Goal: Task Accomplishment & Management: Complete application form

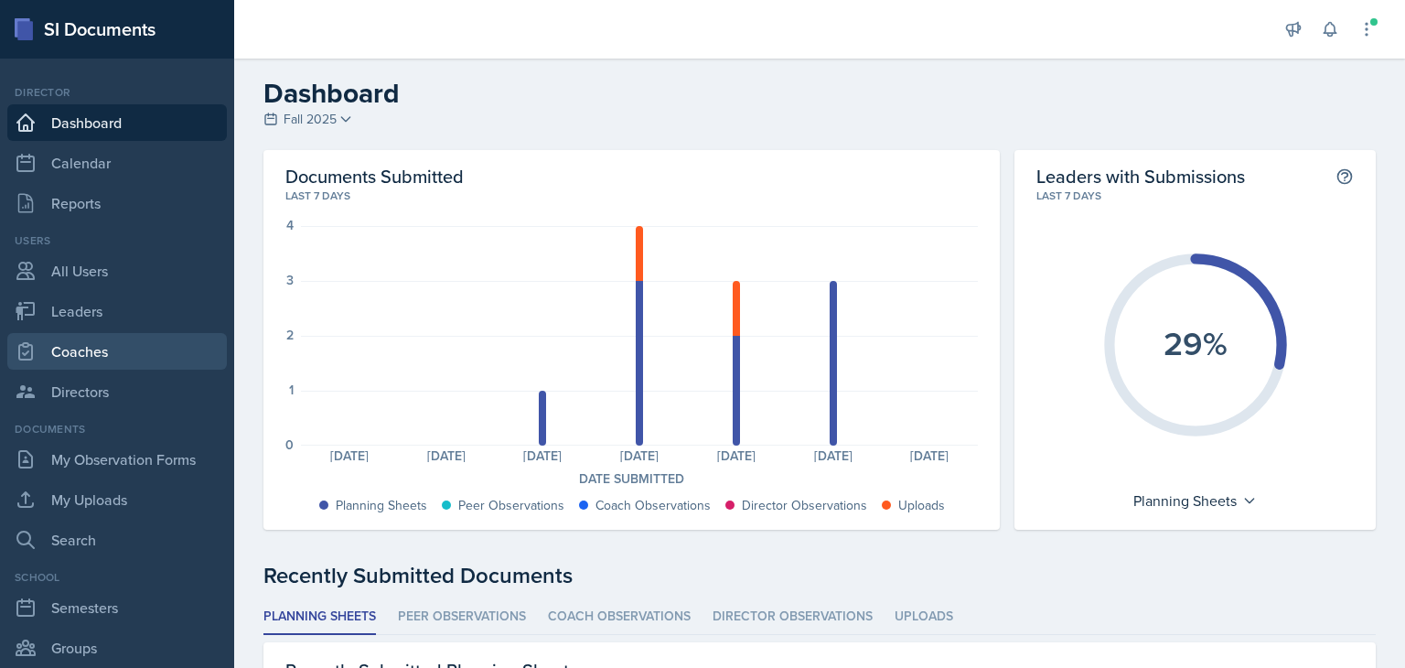
click at [106, 357] on link "Coaches" at bounding box center [117, 351] width 220 height 37
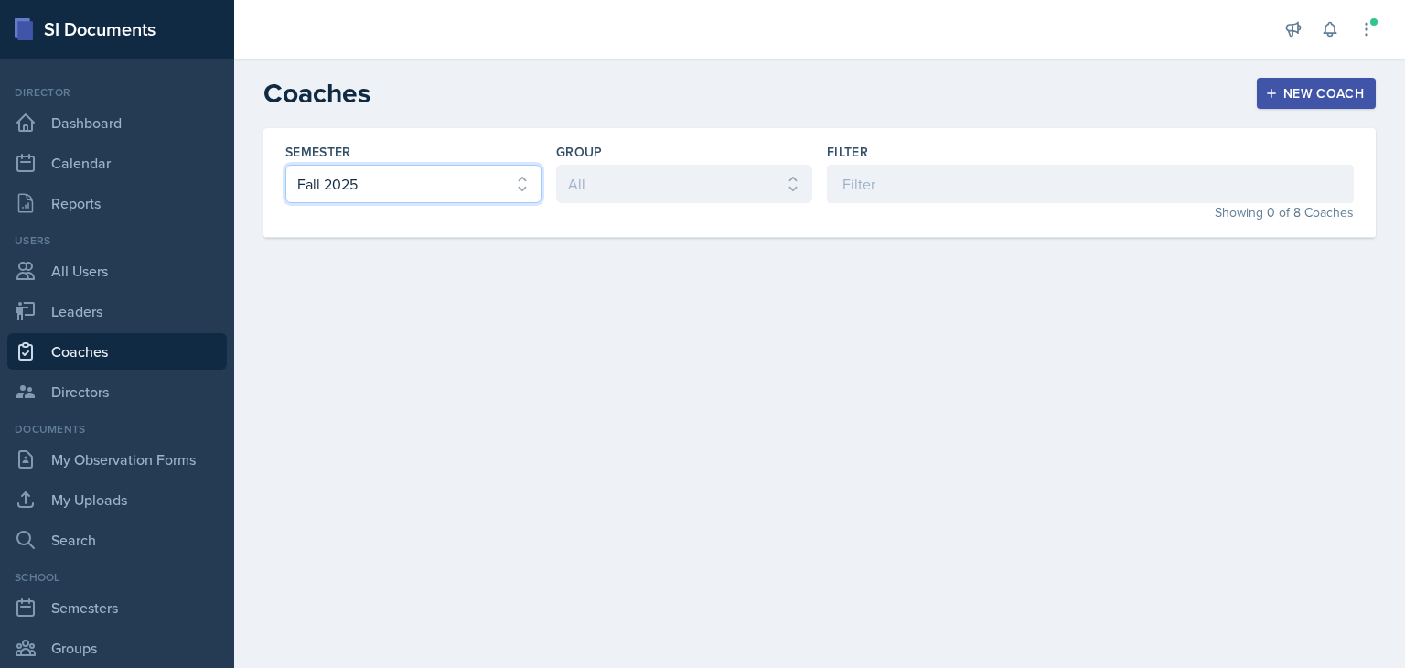
click at [504, 194] on select "All Fall 2025 Spring 2025 Fall 2024 Spring 2024 Fall 2023 Spring 2023 Fall 2022…" at bounding box center [413, 184] width 256 height 38
click at [285, 165] on select "All Fall 2025 Spring 2025 Fall 2024 Spring 2024 Fall 2023 Spring 2023 Fall 2022…" at bounding box center [413, 184] width 256 height 38
click at [447, 177] on select "All Fall 2025 Spring 2025 Fall 2024 Spring 2024 Fall 2023 Spring 2023 Fall 2022…" at bounding box center [413, 184] width 256 height 38
click at [285, 165] on select "All Fall 2025 Spring 2025 Fall 2024 Spring 2024 Fall 2023 Spring 2023 Fall 2022…" at bounding box center [413, 184] width 256 height 38
click at [427, 191] on select "All Fall 2025 Spring 2025 Fall 2024 Spring 2024 Fall 2023 Spring 2023 Fall 2022…" at bounding box center [413, 184] width 256 height 38
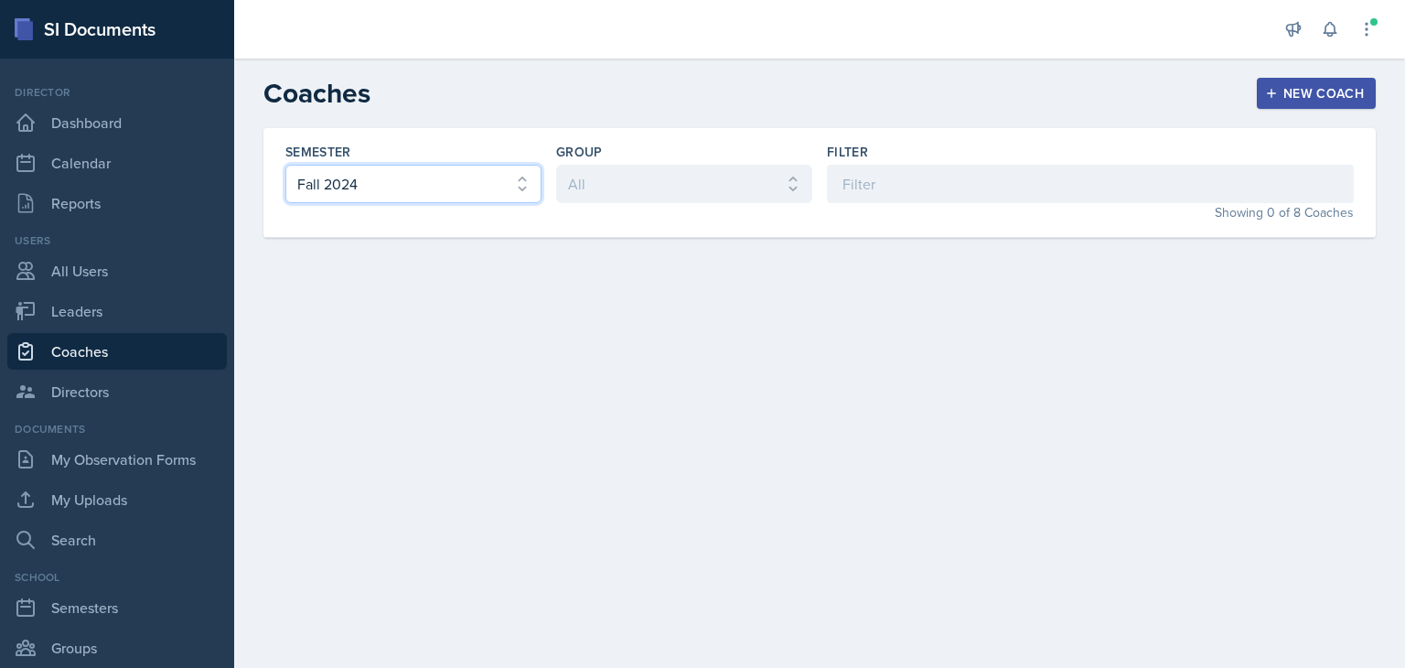
select select "c88fb8a2-0ae1-4674-9d8d-93ff3a907138"
click at [285, 165] on select "All Fall 2025 Spring 2025 Fall 2024 Spring 2024 Fall 2023 Spring 2023 Fall 2022…" at bounding box center [413, 184] width 256 height 38
click at [88, 391] on link "Directors" at bounding box center [117, 391] width 220 height 37
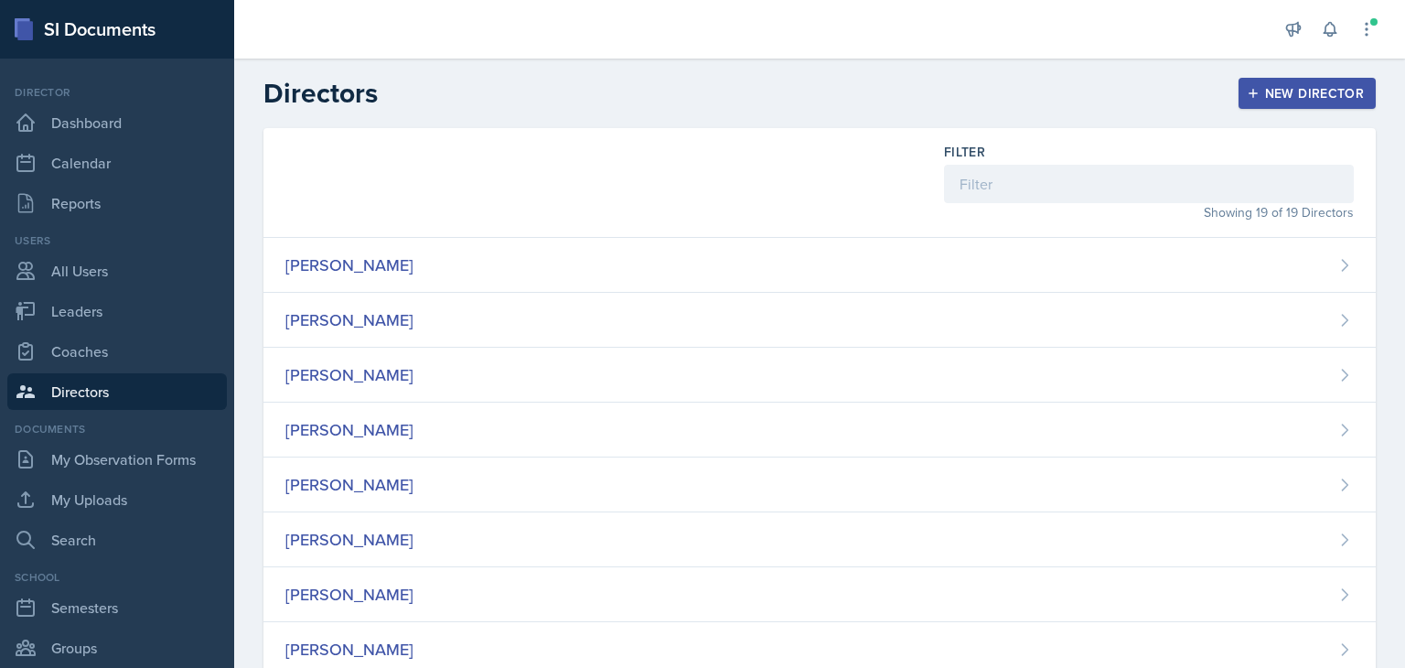
click at [1257, 92] on div "New Director" at bounding box center [1307, 93] width 113 height 15
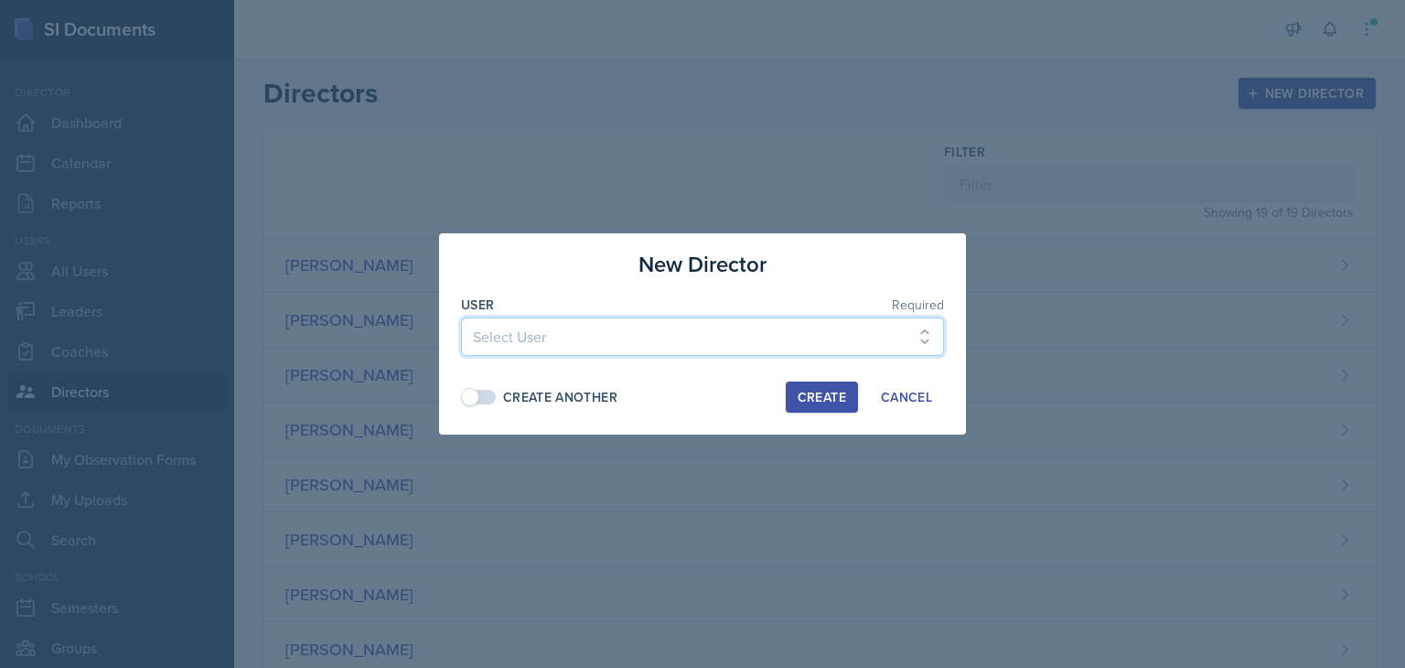
click at [583, 347] on select "Select User [PERSON_NAME] [PERSON_NAME] [PERSON_NAME] [PERSON_NAME] [PERSON_NAM…" at bounding box center [702, 336] width 483 height 38
select select "ea989e22-0b17-4c5e-8ac5-309016b3ebe3"
click at [461, 317] on select "Select User [PERSON_NAME] [PERSON_NAME] [PERSON_NAME] [PERSON_NAME] [PERSON_NAM…" at bounding box center [702, 336] width 483 height 38
click at [500, 402] on div "Create Another" at bounding box center [539, 397] width 156 height 19
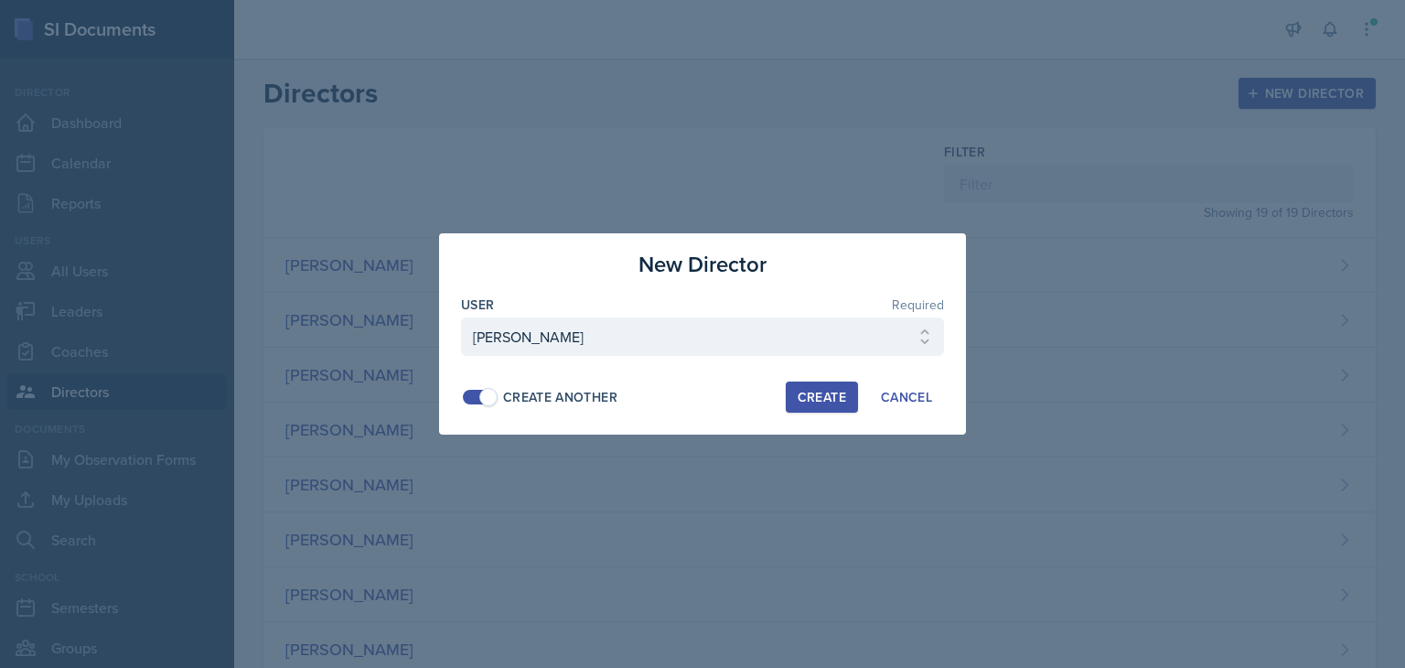
click at [820, 397] on div "Create" at bounding box center [822, 397] width 48 height 15
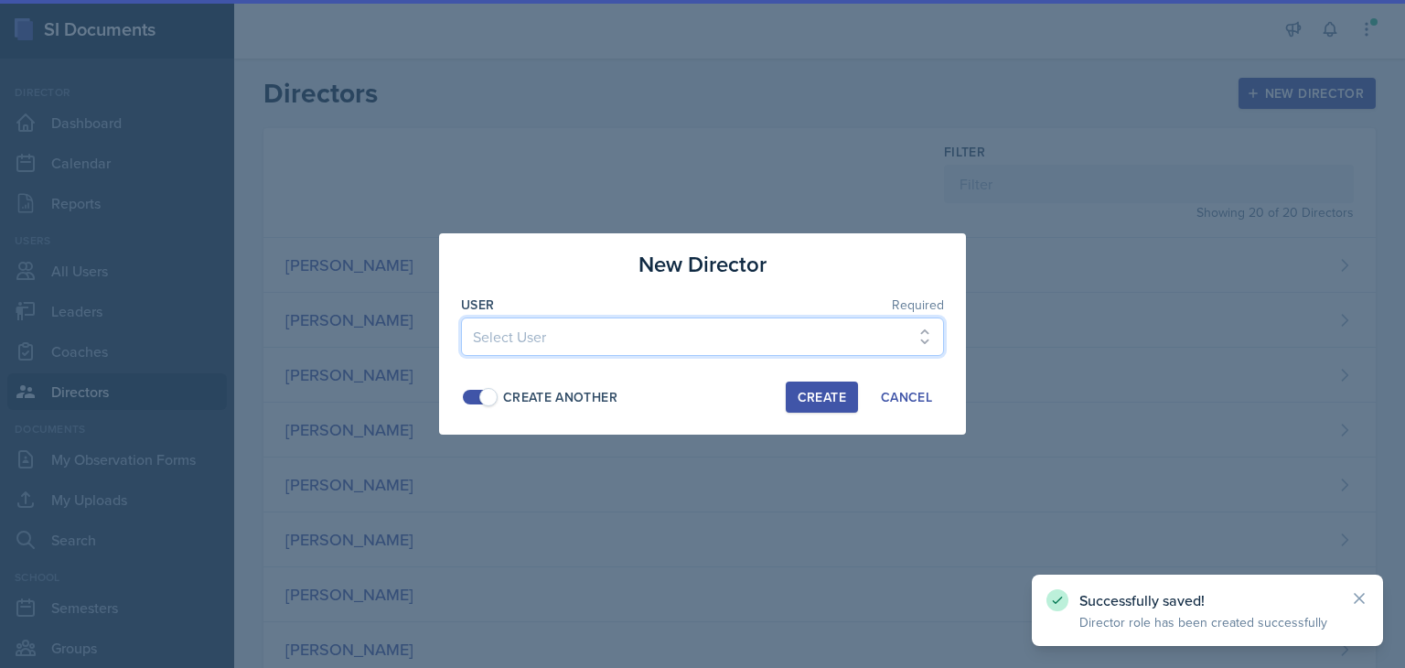
click at [610, 335] on select "Select User [PERSON_NAME] [PERSON_NAME] [PERSON_NAME] [PERSON_NAME] [PERSON_NAM…" at bounding box center [702, 336] width 483 height 38
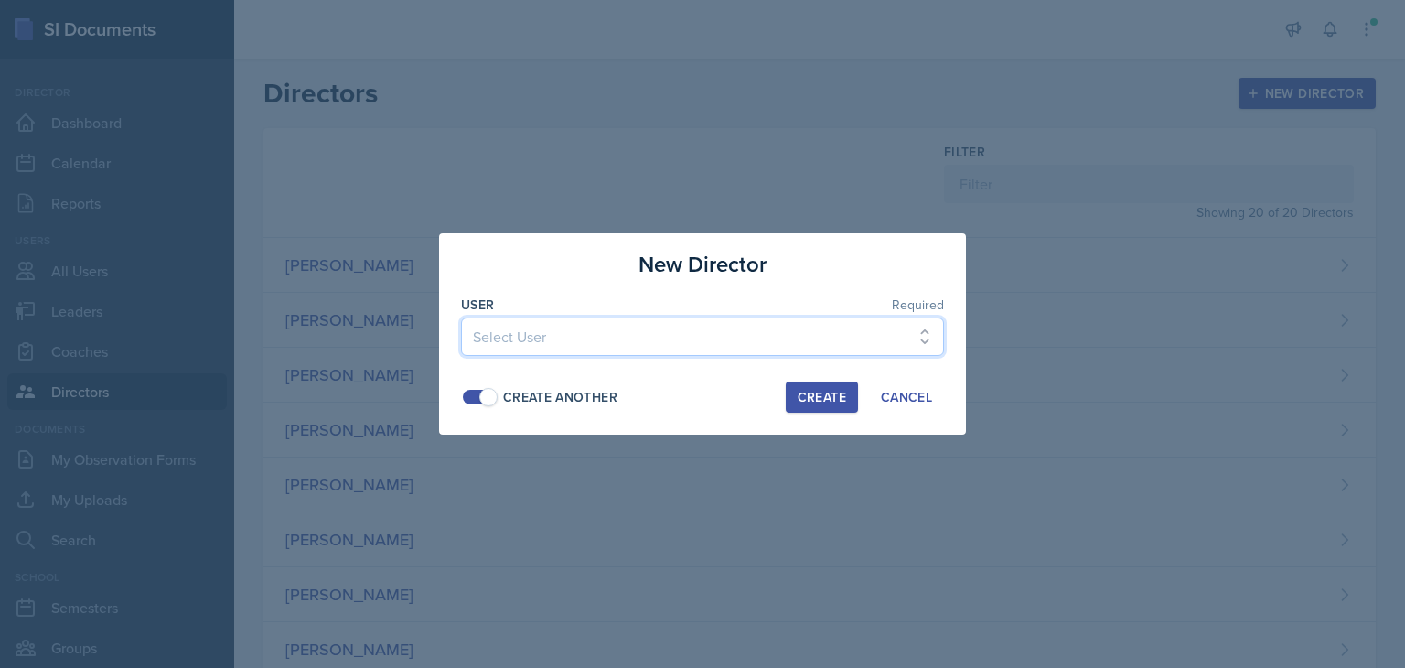
select select "26bffd1b-1ce4-4e21-a702-08f7709d3922"
click at [461, 317] on select "Select User [PERSON_NAME] [PERSON_NAME] [PERSON_NAME] [PERSON_NAME] [PERSON_NAM…" at bounding box center [702, 336] width 483 height 38
click at [812, 396] on div "Create" at bounding box center [822, 397] width 48 height 15
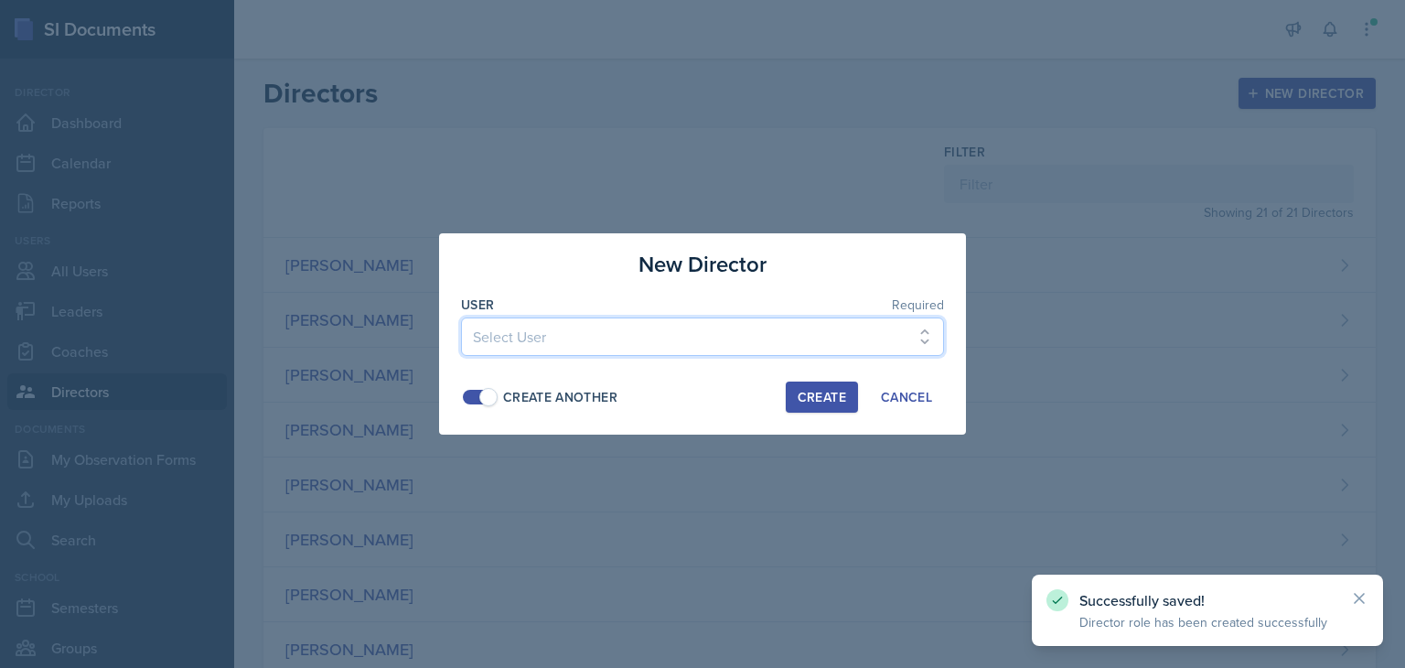
click at [639, 332] on select "Select User [PERSON_NAME] [PERSON_NAME] [PERSON_NAME] [PERSON_NAME] [PERSON_NAM…" at bounding box center [702, 336] width 483 height 38
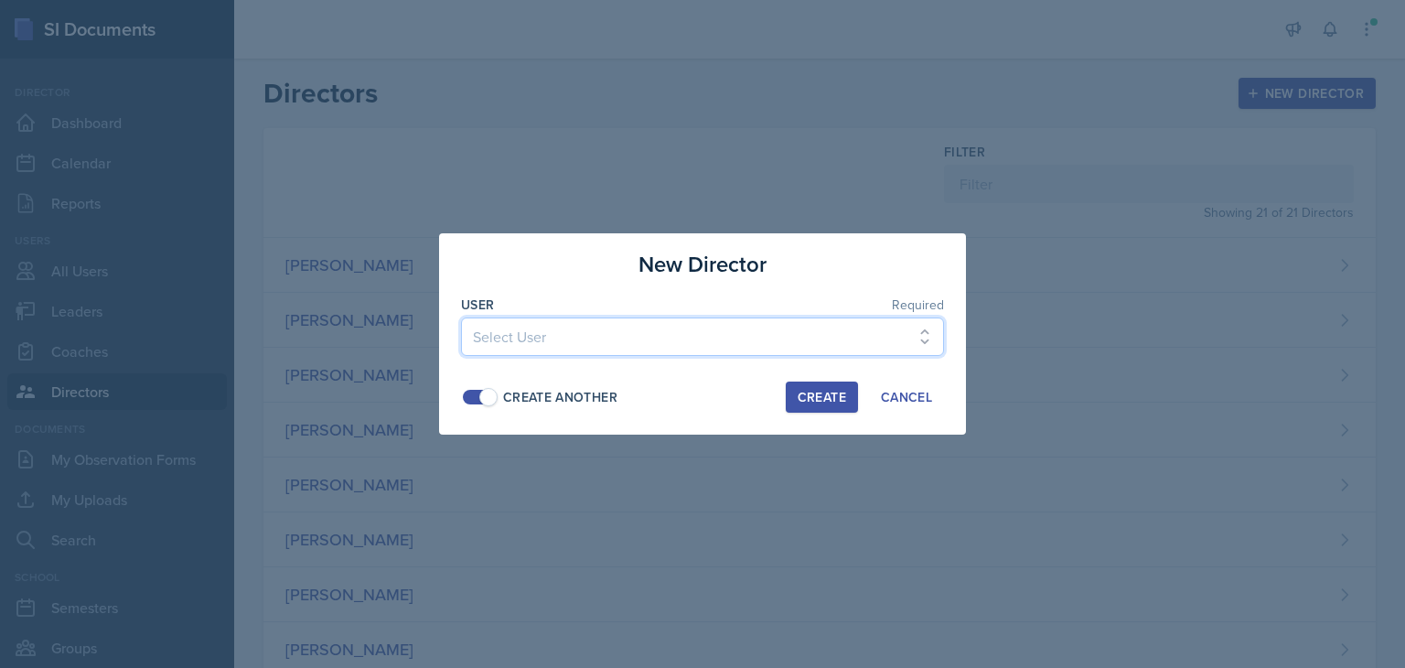
select select "386ceb4a-97ac-4d3b-a5f4-5817cf08149b"
click at [461, 317] on select "Select User [PERSON_NAME] [PERSON_NAME] [PERSON_NAME] [PERSON_NAME] [PERSON_NAM…" at bounding box center [702, 336] width 483 height 38
click at [821, 396] on div "Create" at bounding box center [822, 397] width 48 height 15
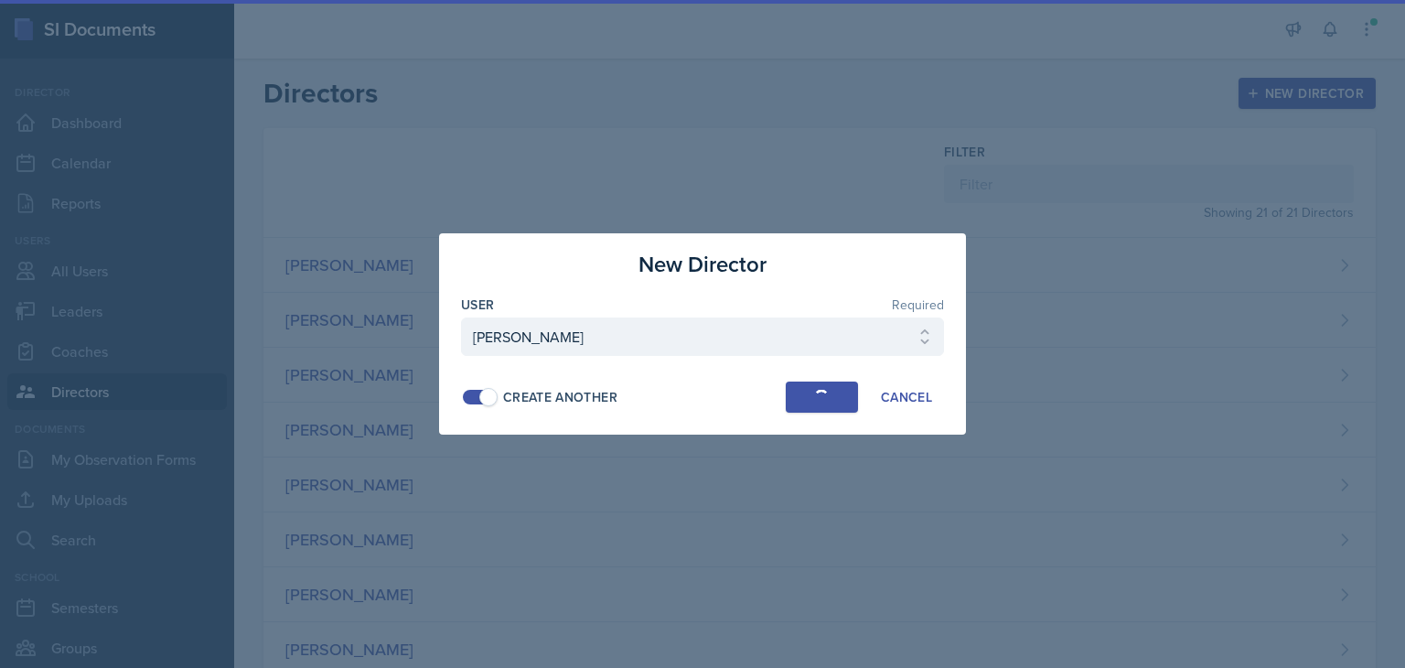
select select
click at [910, 398] on div "Cancel" at bounding box center [906, 397] width 51 height 15
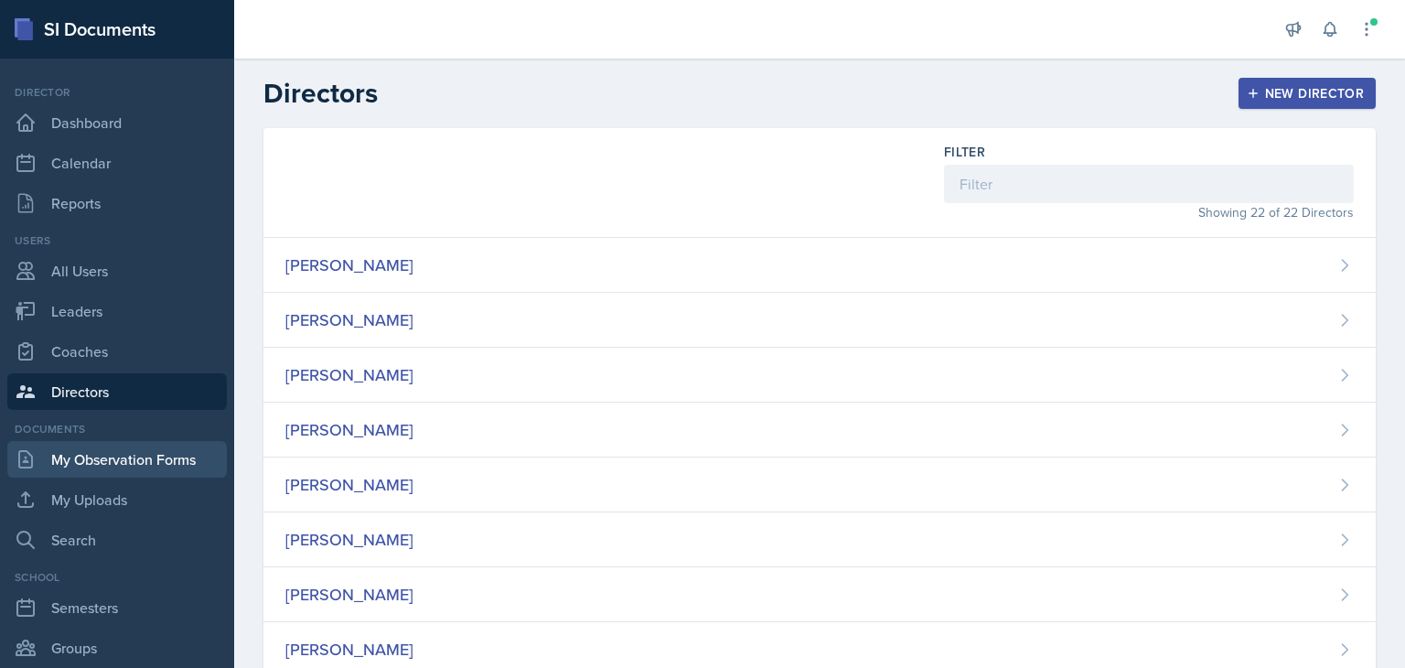
click at [97, 466] on link "My Observation Forms" at bounding box center [117, 459] width 220 height 37
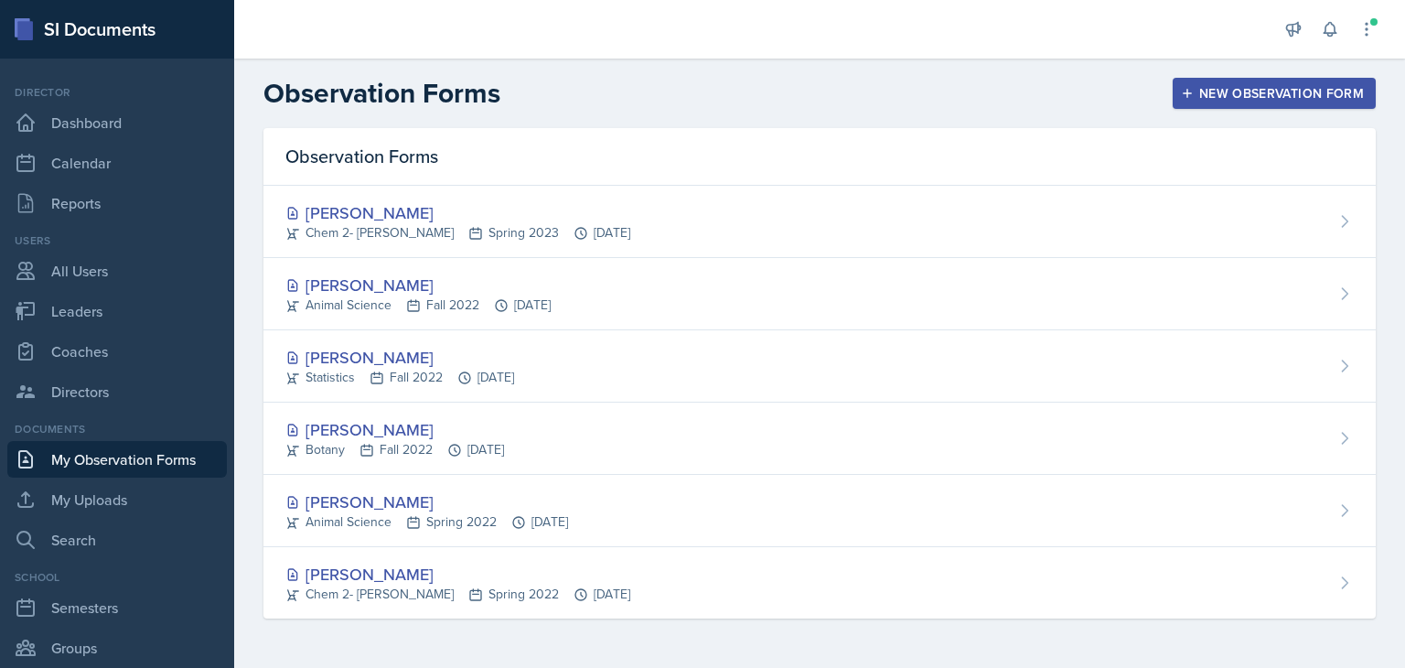
click at [1232, 86] on div "New Observation Form" at bounding box center [1274, 93] width 179 height 15
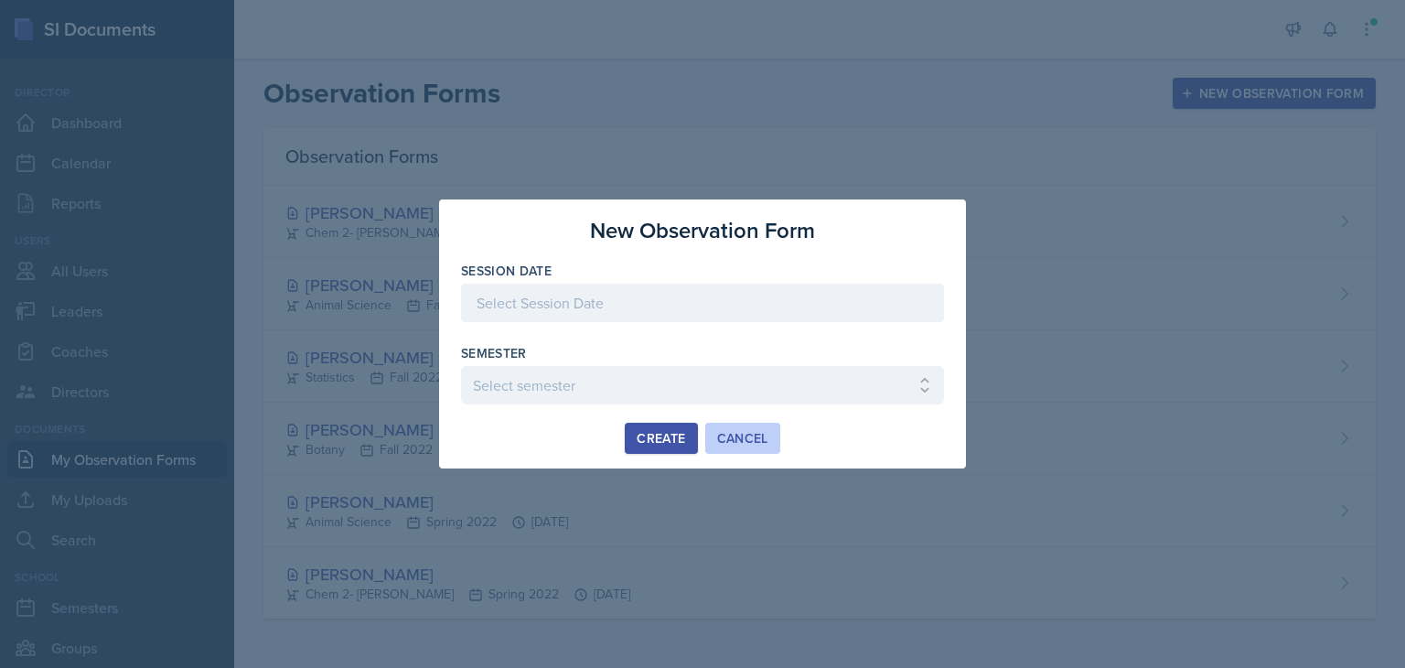
click at [750, 437] on div "Cancel" at bounding box center [742, 438] width 51 height 15
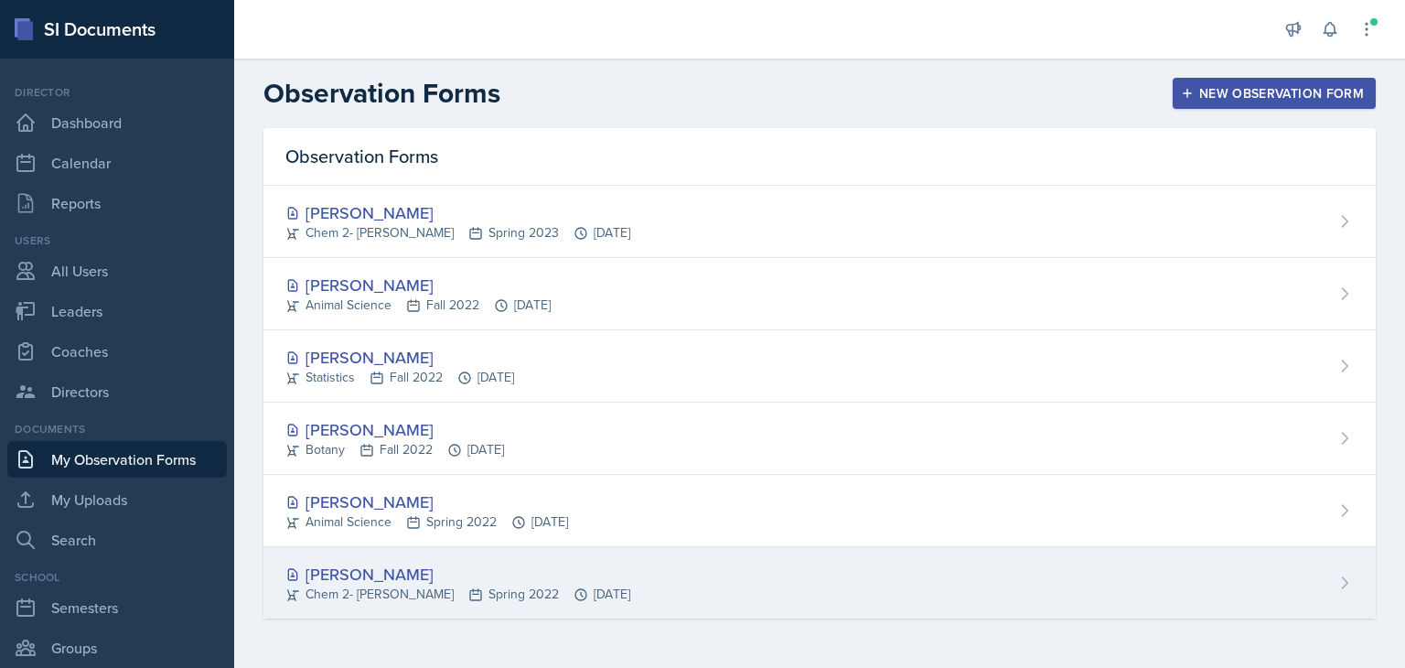
click at [357, 564] on div "[PERSON_NAME]" at bounding box center [457, 574] width 345 height 25
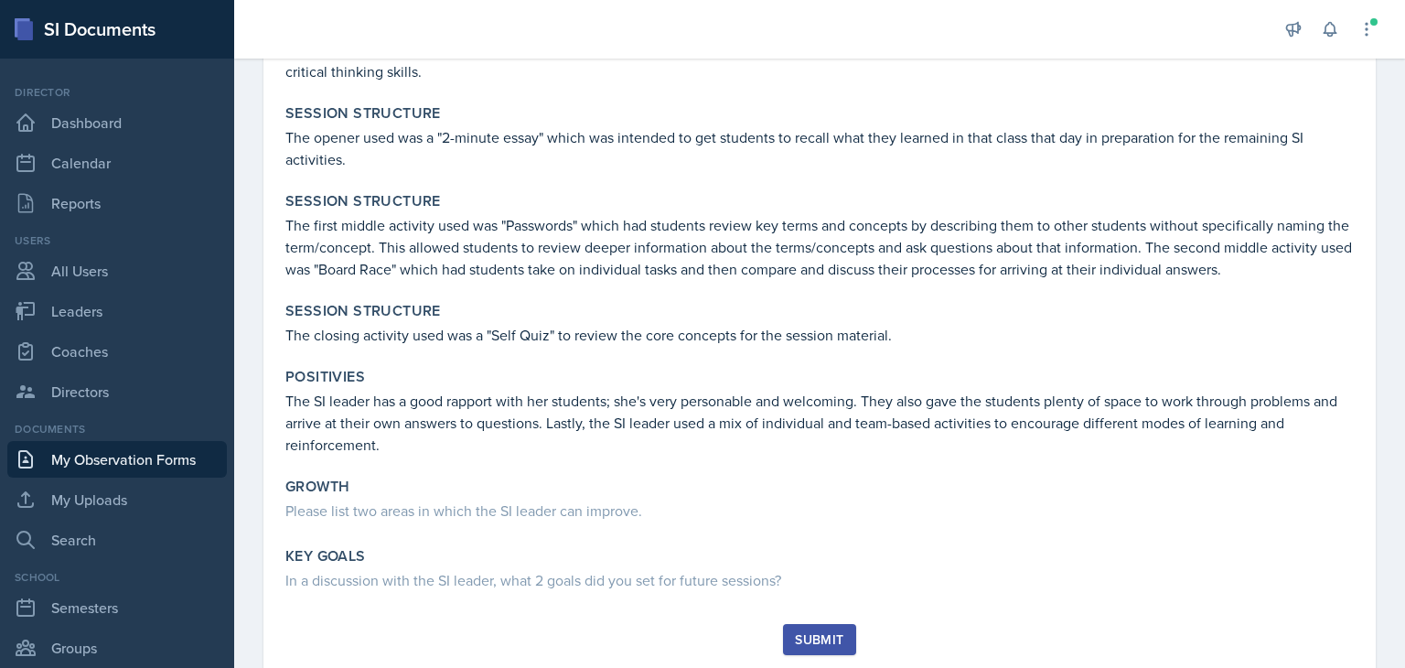
scroll to position [1420, 0]
click at [70, 383] on link "Directors" at bounding box center [117, 391] width 220 height 37
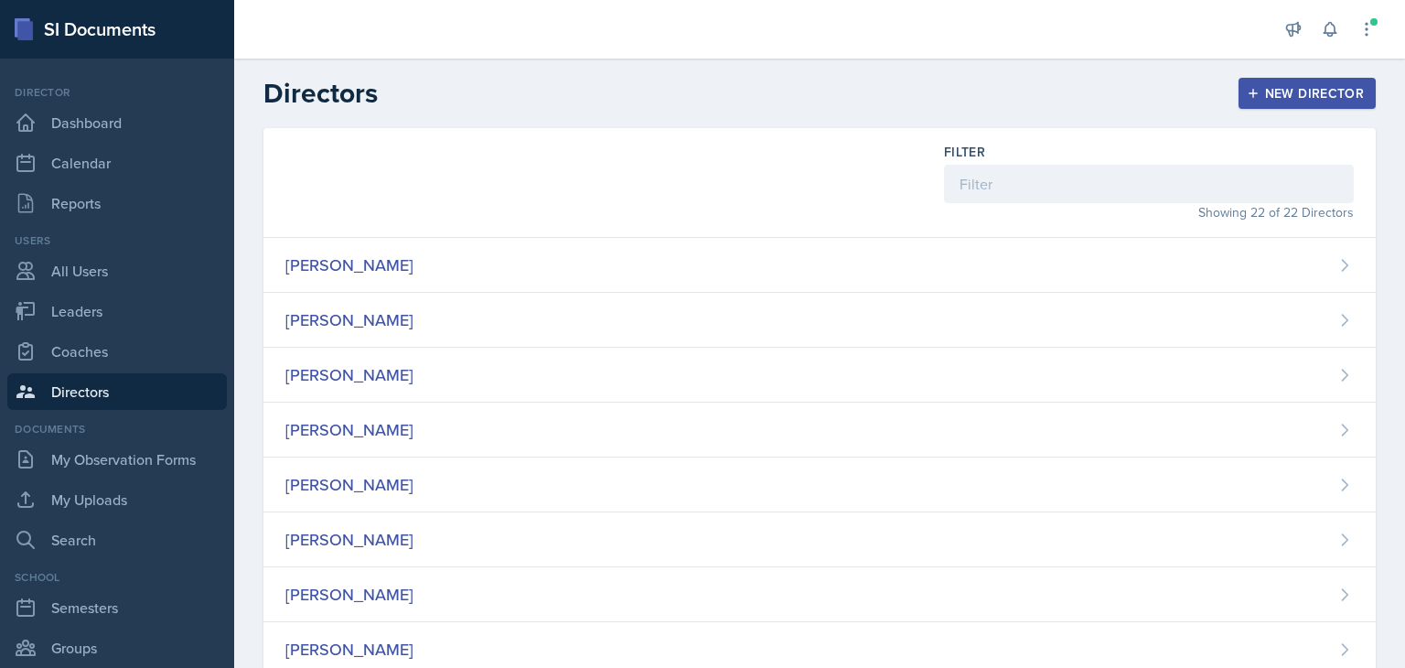
click at [1247, 89] on icon "button" at bounding box center [1253, 93] width 13 height 13
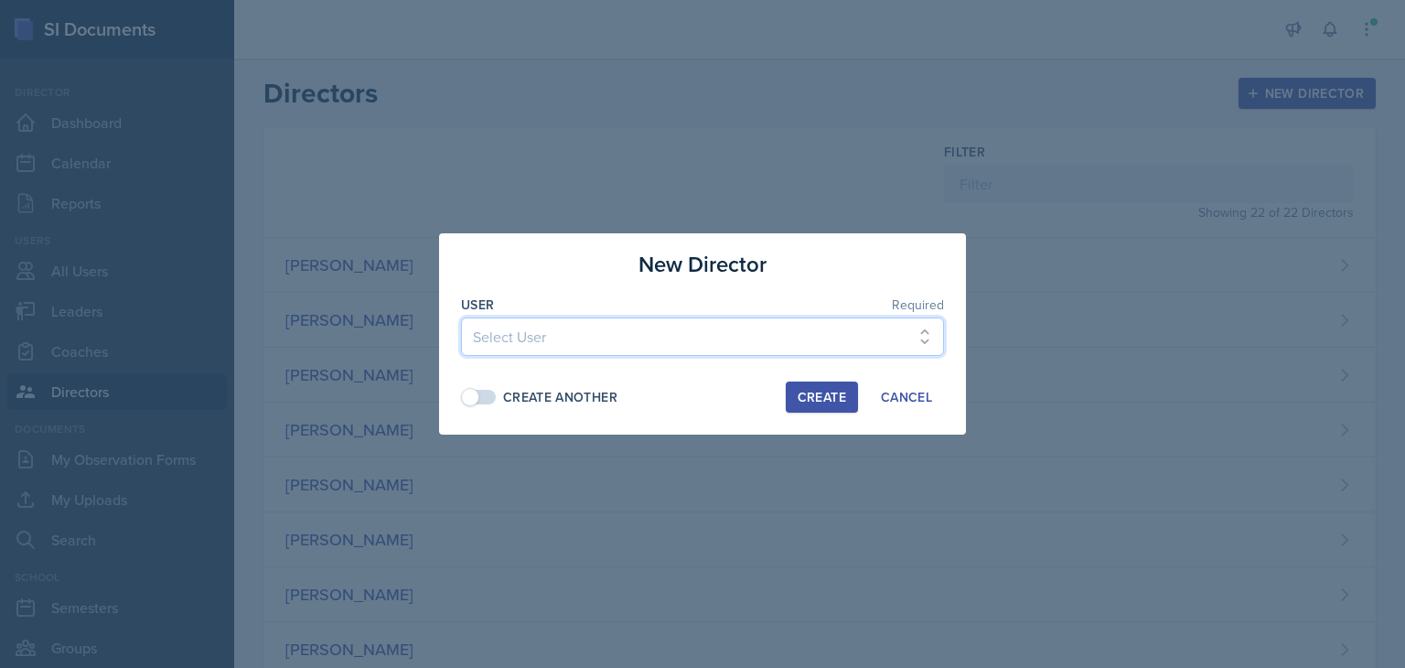
click at [699, 348] on select "Select User [PERSON_NAME] [PERSON_NAME] [PERSON_NAME] [PERSON_NAME] [PERSON_NAM…" at bounding box center [702, 336] width 483 height 38
select select "2248f37f-cbe2-4004-8e3d-b44d383dc882"
click at [461, 317] on select "Select User [PERSON_NAME] [PERSON_NAME] [PERSON_NAME] [PERSON_NAME] [PERSON_NAM…" at bounding box center [702, 336] width 483 height 38
click at [822, 400] on div "Create" at bounding box center [822, 397] width 48 height 15
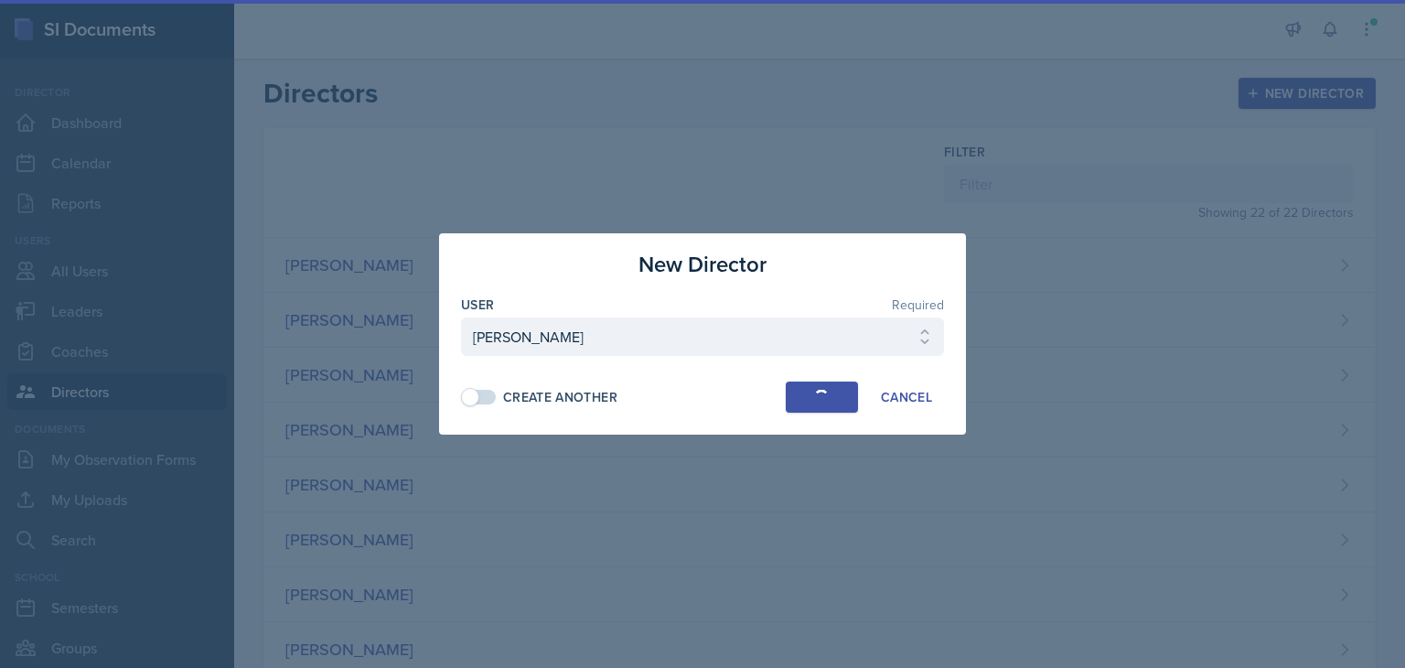
select select
